Goal: Task Accomplishment & Management: Complete application form

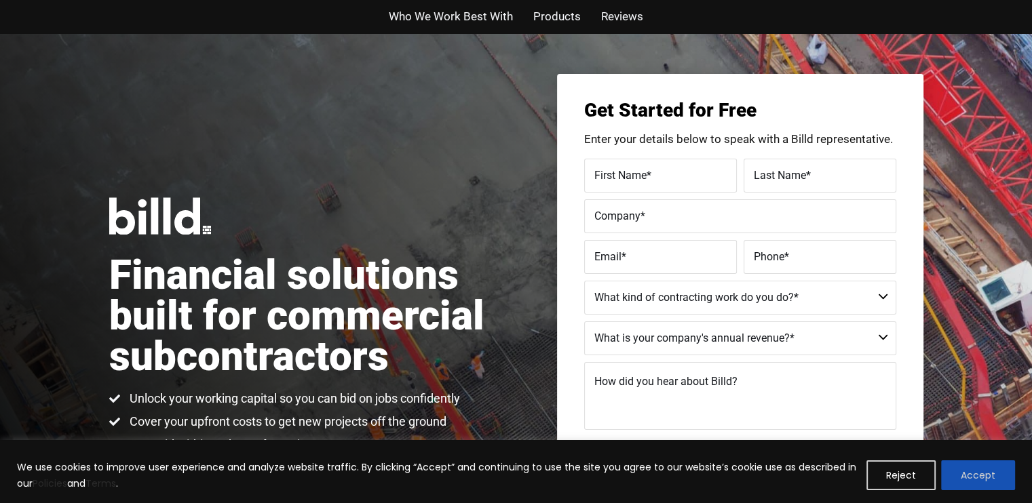
click at [994, 479] on button "Accept" at bounding box center [978, 476] width 74 height 30
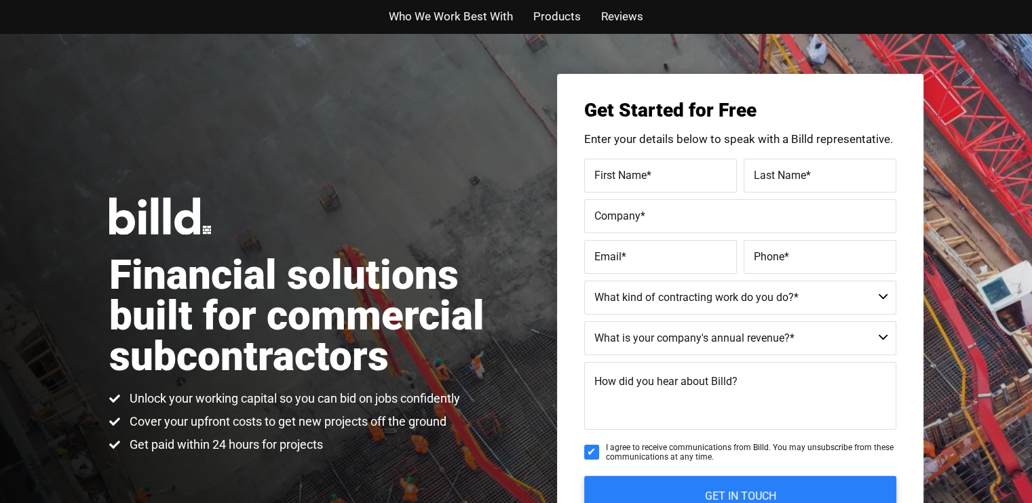
click at [665, 180] on label "First Name *" at bounding box center [660, 176] width 132 height 20
click at [665, 180] on input "First Name *" at bounding box center [660, 176] width 153 height 34
type input "[PERSON_NAME]"
type input "[PERSON_NAME] claims investigation"
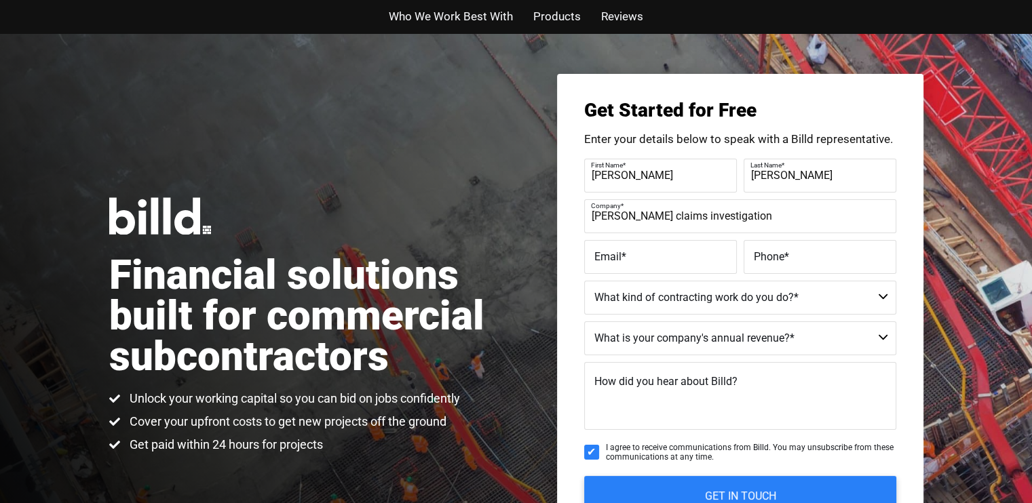
click at [642, 260] on label "Email *" at bounding box center [660, 257] width 132 height 20
click at [642, 260] on input "Email *" at bounding box center [660, 257] width 153 height 34
type input "[EMAIL_ADDRESS][DOMAIN_NAME]"
click at [803, 268] on input "Phone *" at bounding box center [820, 257] width 153 height 34
type input "[PHONE_NUMBER]"
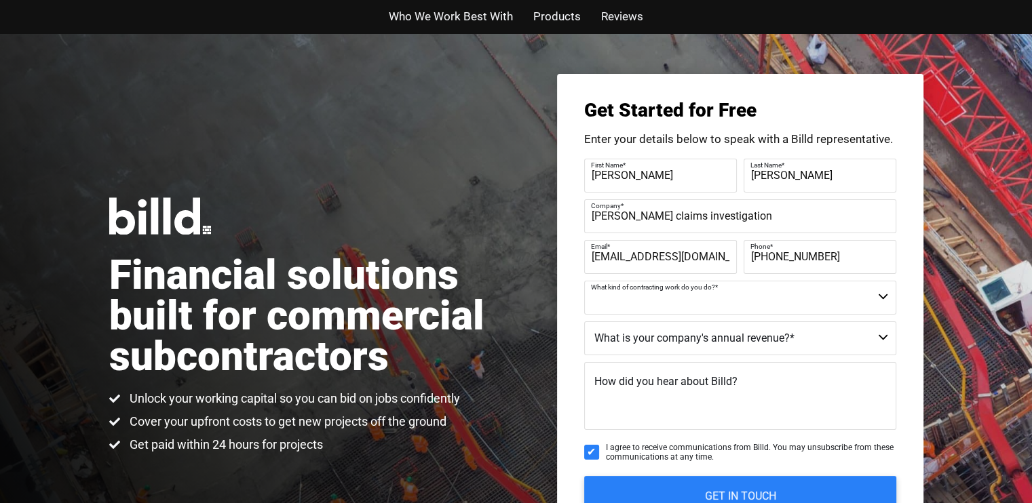
click at [784, 295] on select "Commercial Commercial and Residential Residential Not a Contractor" at bounding box center [740, 298] width 312 height 34
select select "Residential"
click at [584, 281] on select "Commercial Commercial and Residential Residential Not a Contractor" at bounding box center [740, 298] width 312 height 34
click at [655, 337] on select "$40M + $25M - $40M $8M - $25M $4M - $8M $2M - $4M $1M - $2M Less than $1M" at bounding box center [740, 339] width 312 height 34
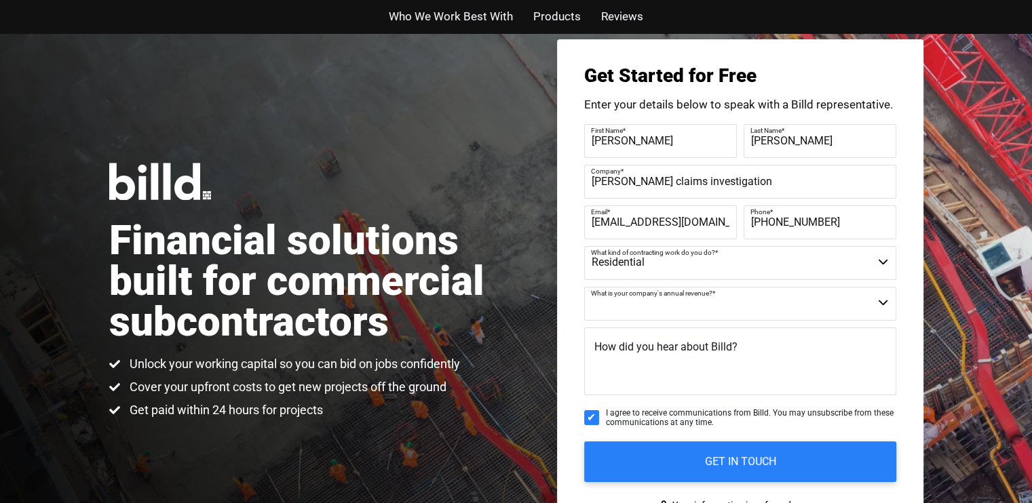
scroll to position [35, 0]
click at [675, 290] on select "$40M + $25M - $40M $8M - $25M $4M - $8M $2M - $4M $1M - $2M Less than $1M" at bounding box center [740, 303] width 312 height 34
select select "Less than $1M"
click at [584, 286] on select "$40M + $25M - $40M $8M - $25M $4M - $8M $2M - $4M $1M - $2M Less than $1M" at bounding box center [740, 303] width 312 height 34
